Goal: Information Seeking & Learning: Learn about a topic

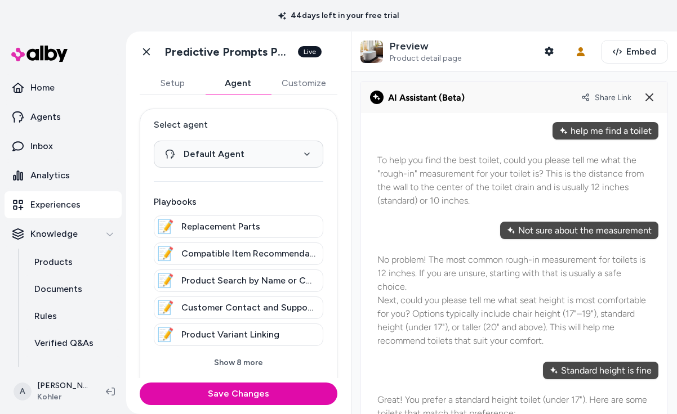
scroll to position [0, 127]
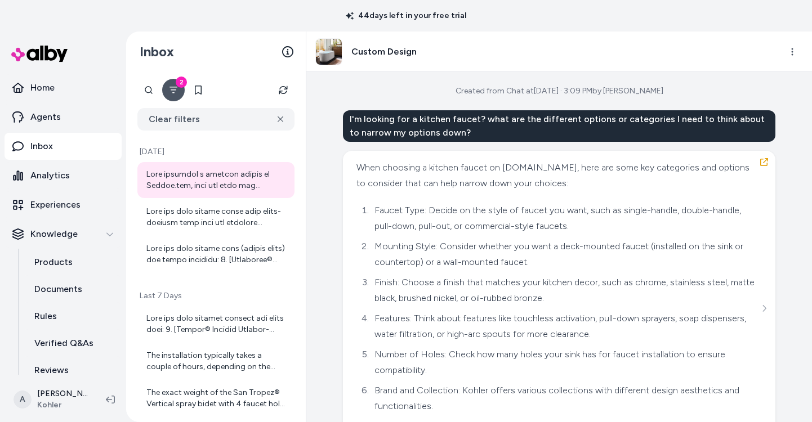
scroll to position [65, 0]
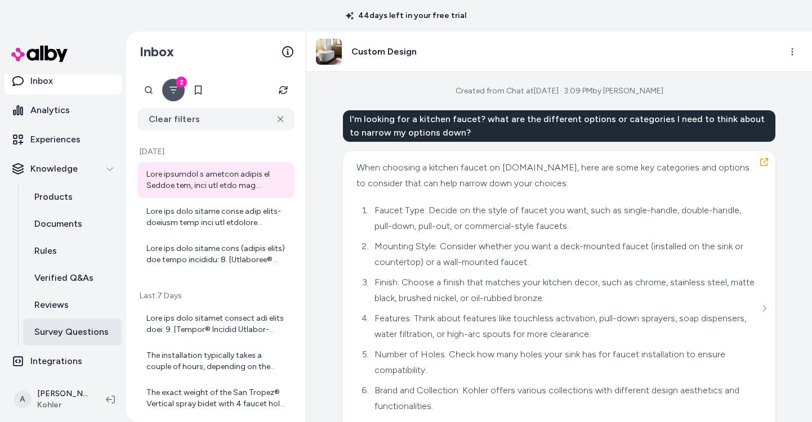
click at [95, 330] on p "Survey Questions" at bounding box center [71, 332] width 74 height 14
click at [75, 333] on p "Survey Questions" at bounding box center [71, 332] width 74 height 14
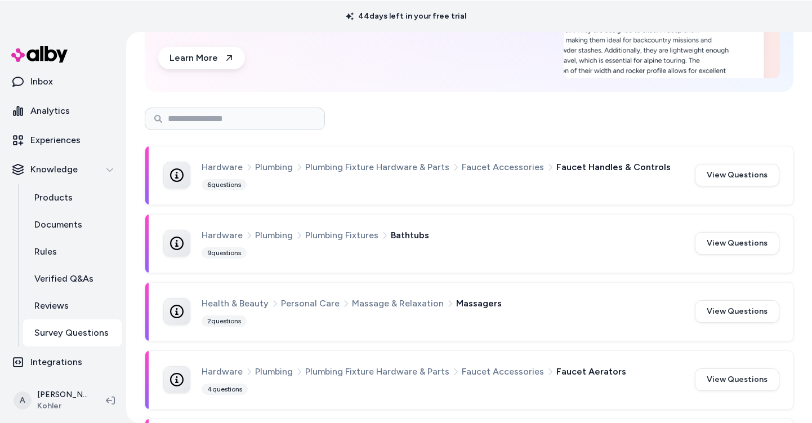
scroll to position [155, 0]
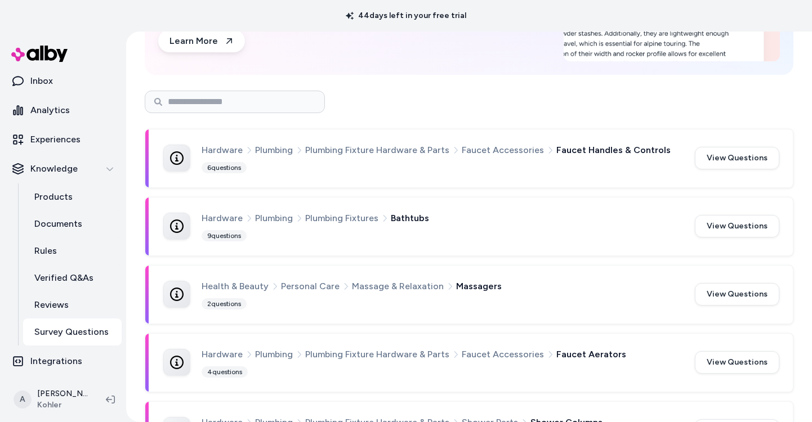
click at [619, 173] on div "Hardware Plumbing Plumbing Fixture Hardware & Parts Faucet Accessories Faucet H…" at bounding box center [442, 158] width 480 height 31
click at [736, 165] on button "View Questions" at bounding box center [737, 158] width 84 height 23
click at [749, 160] on html "44 days left in your free trial Home Agents Inbox Analytics Experiences Knowled…" at bounding box center [406, 211] width 812 height 422
click at [466, 96] on div at bounding box center [469, 102] width 649 height 23
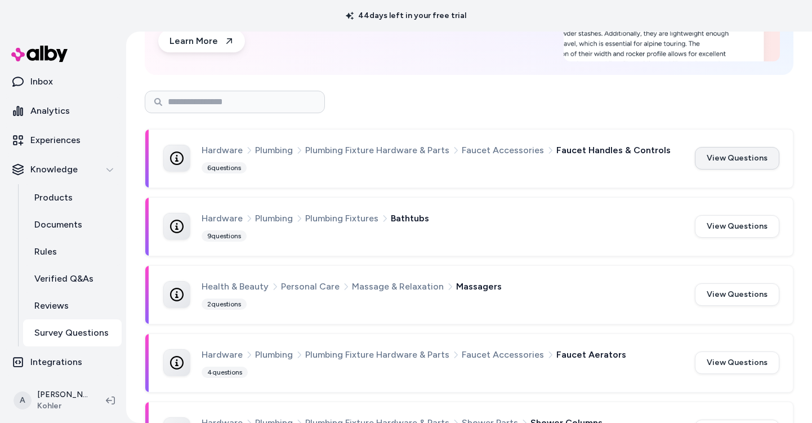
click at [755, 152] on button "View Questions" at bounding box center [737, 158] width 84 height 23
